Goal: Task Accomplishment & Management: Use online tool/utility

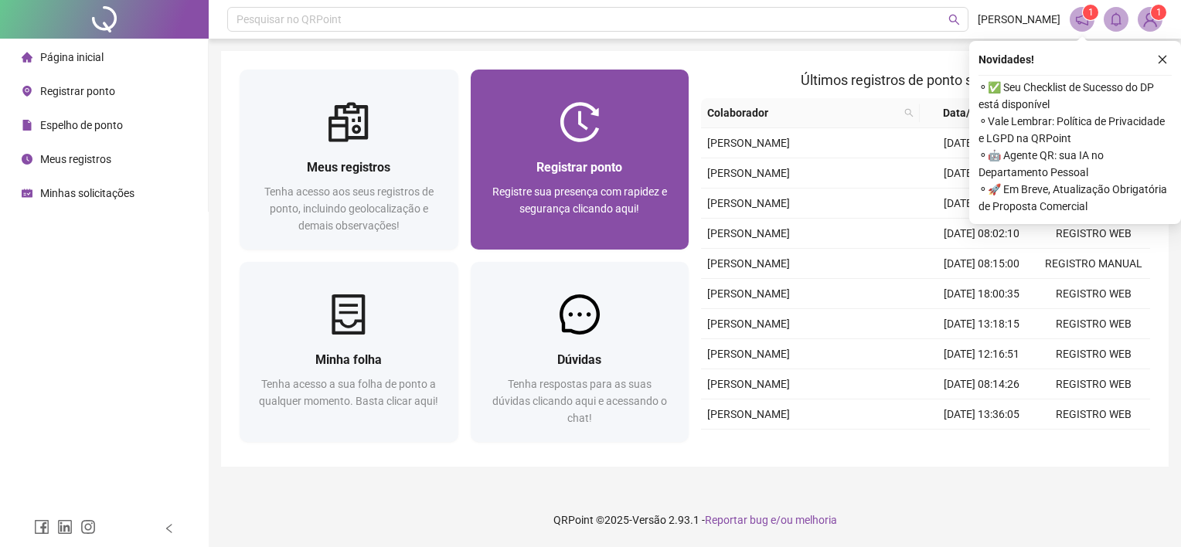
click at [603, 195] on span "Registre sua presença com rapidez e segurança clicando aqui!" at bounding box center [579, 200] width 175 height 29
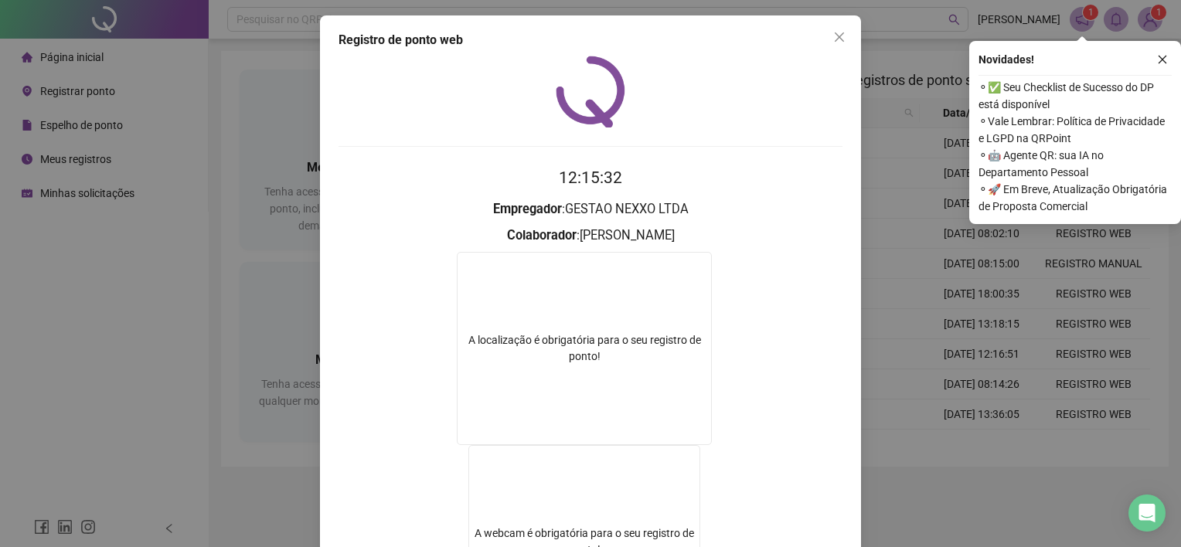
scroll to position [197, 0]
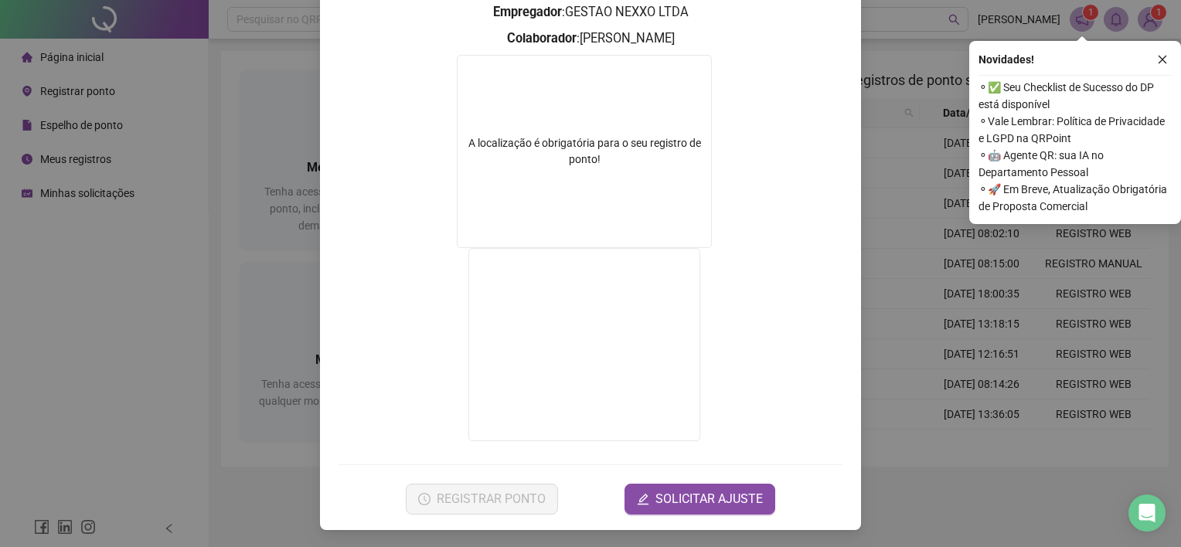
click at [755, 317] on form "A localização é obrigatória para o seu registro de ponto!" at bounding box center [591, 250] width 504 height 391
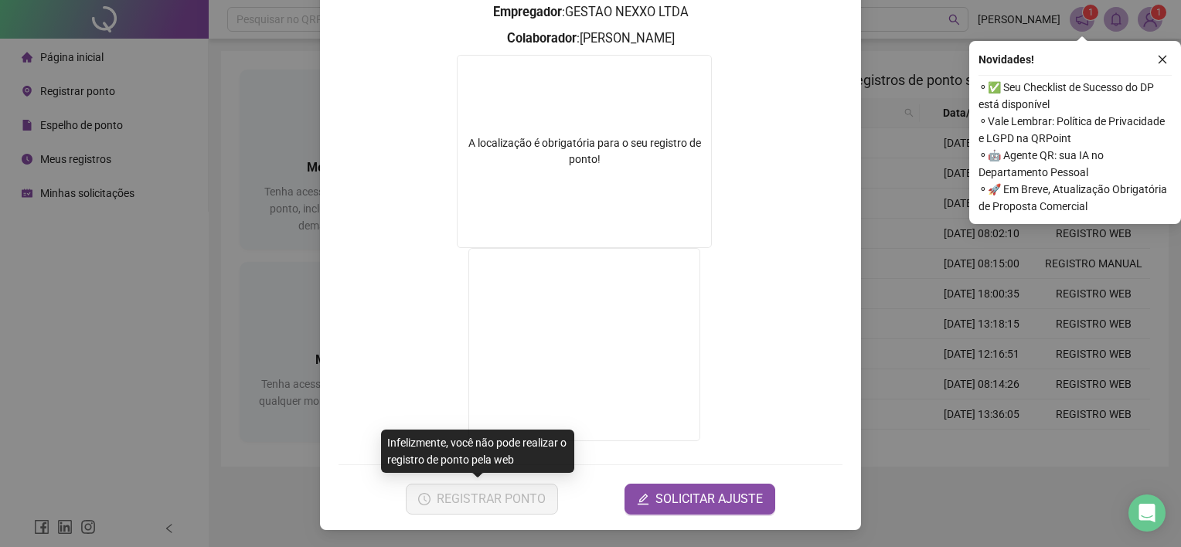
click at [607, 500] on div "REGISTRAR PONTO SOLICITAR AJUSTE" at bounding box center [591, 499] width 504 height 31
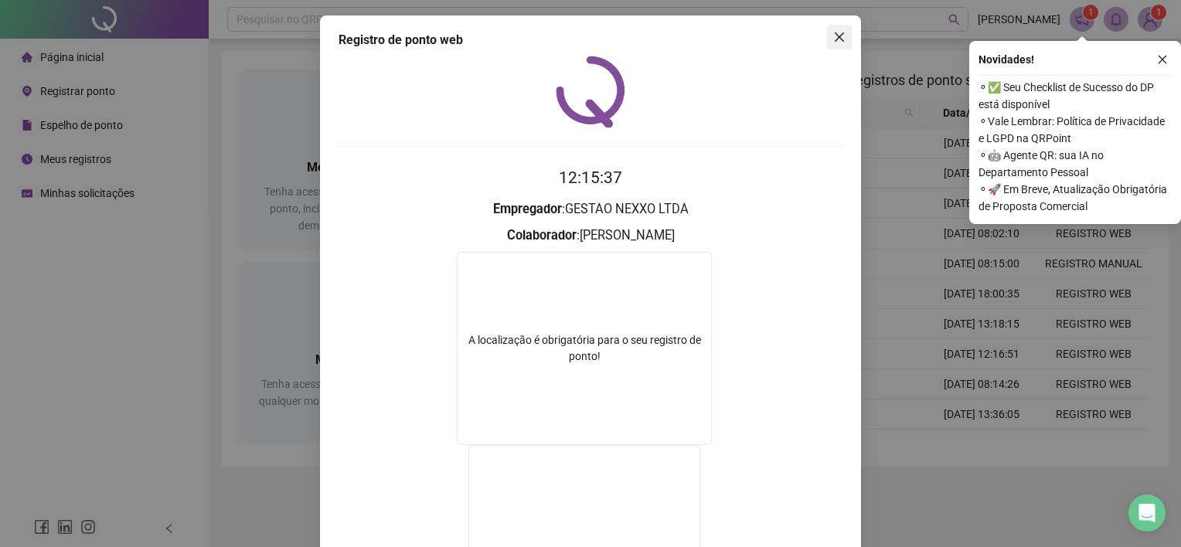
click at [833, 34] on icon "close" at bounding box center [839, 37] width 12 height 12
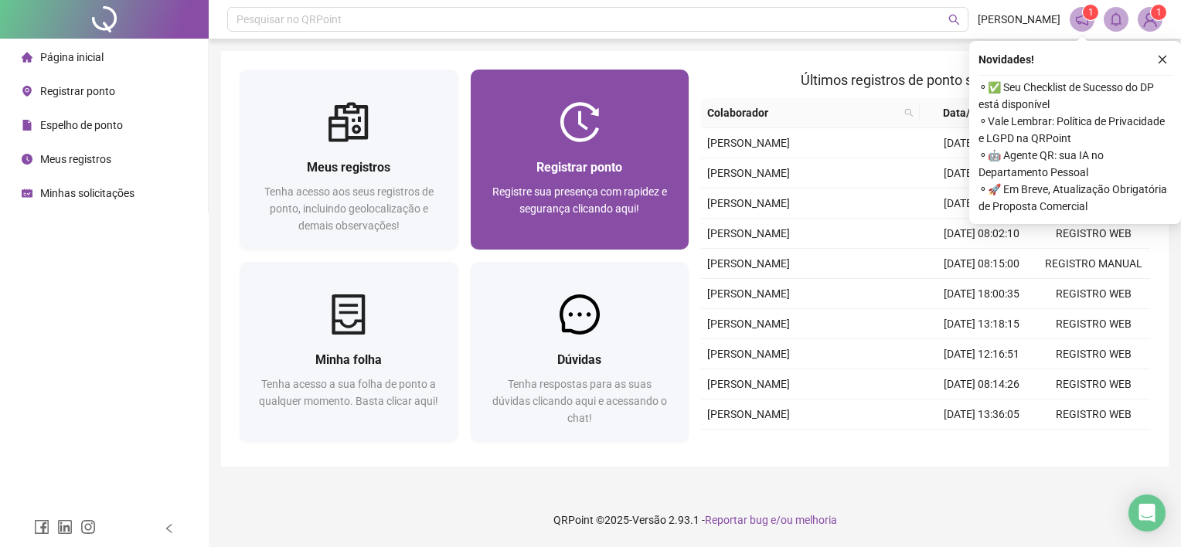
click at [625, 179] on div "Registrar ponto Registre sua presença com rapidez e segurança clicando aqui!" at bounding box center [580, 196] width 182 height 77
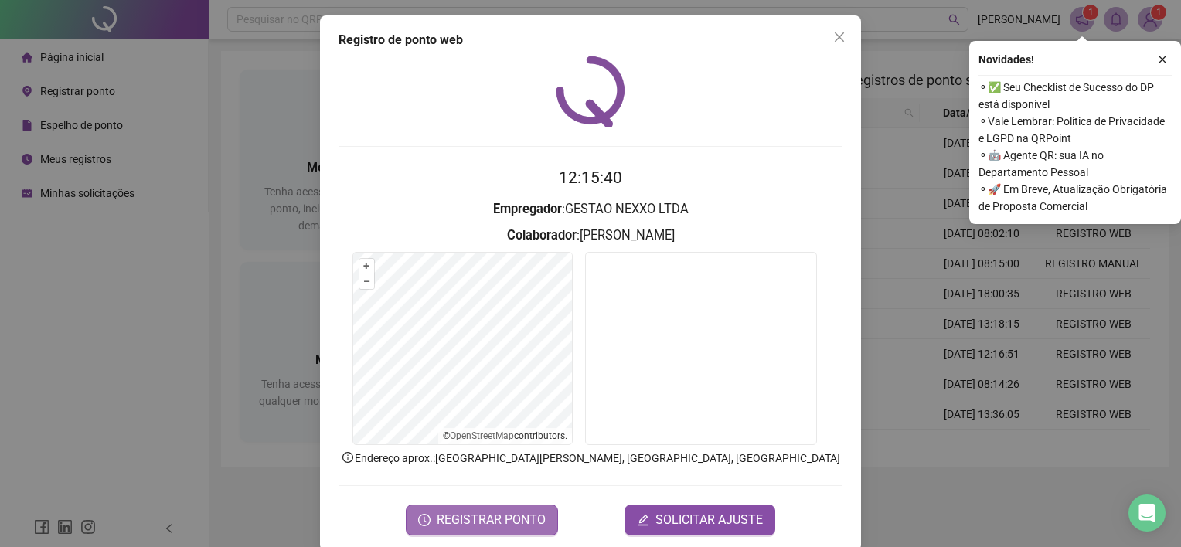
click at [525, 516] on span "REGISTRAR PONTO" at bounding box center [491, 520] width 109 height 19
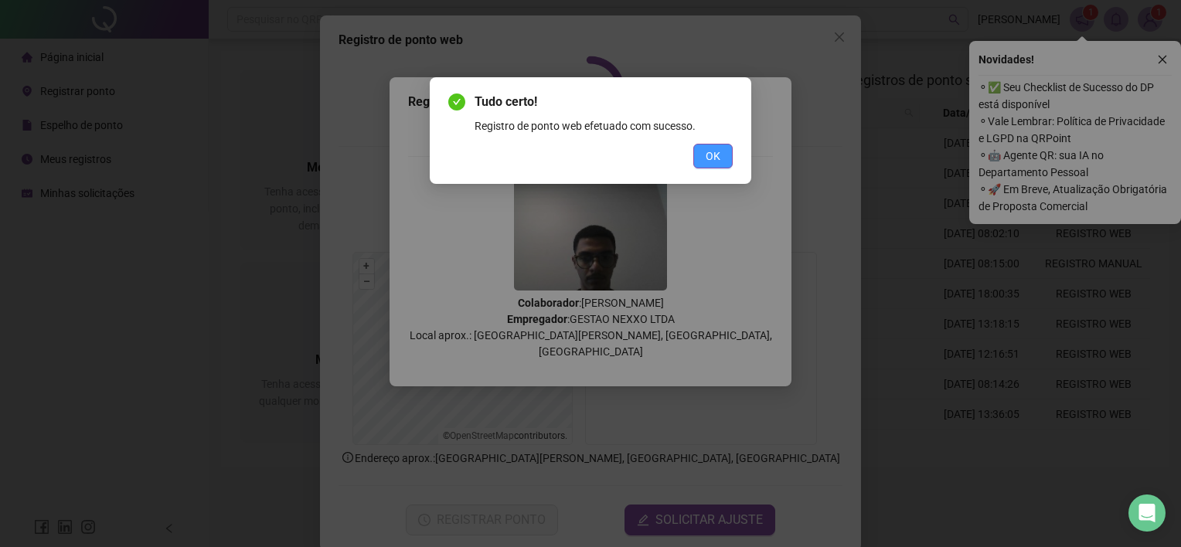
click at [717, 163] on span "OK" at bounding box center [713, 156] width 15 height 17
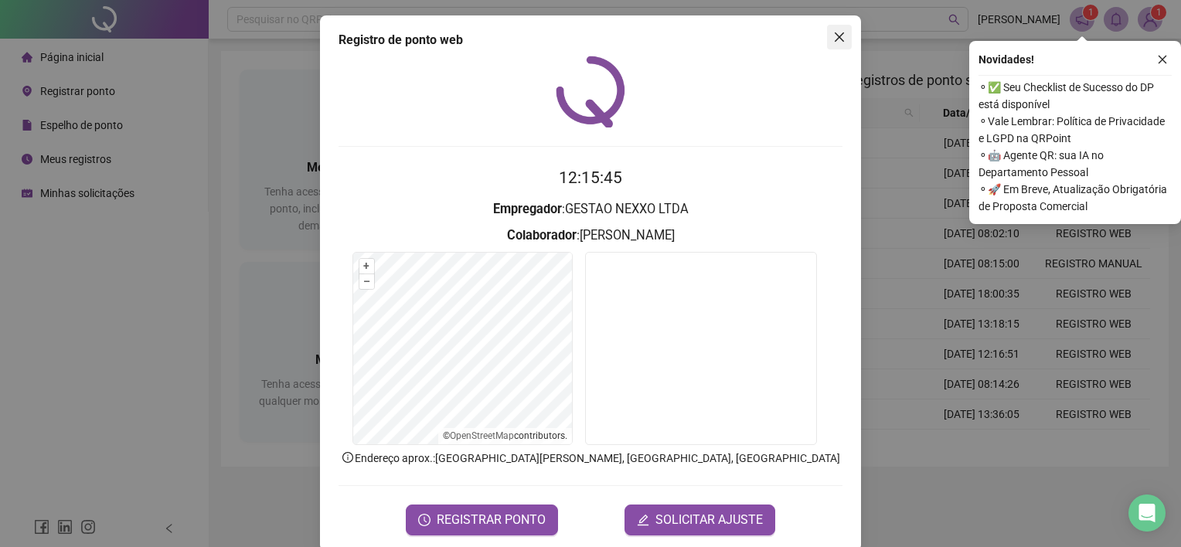
click at [833, 31] on icon "close" at bounding box center [839, 37] width 12 height 12
